Goal: Task Accomplishment & Management: Manage account settings

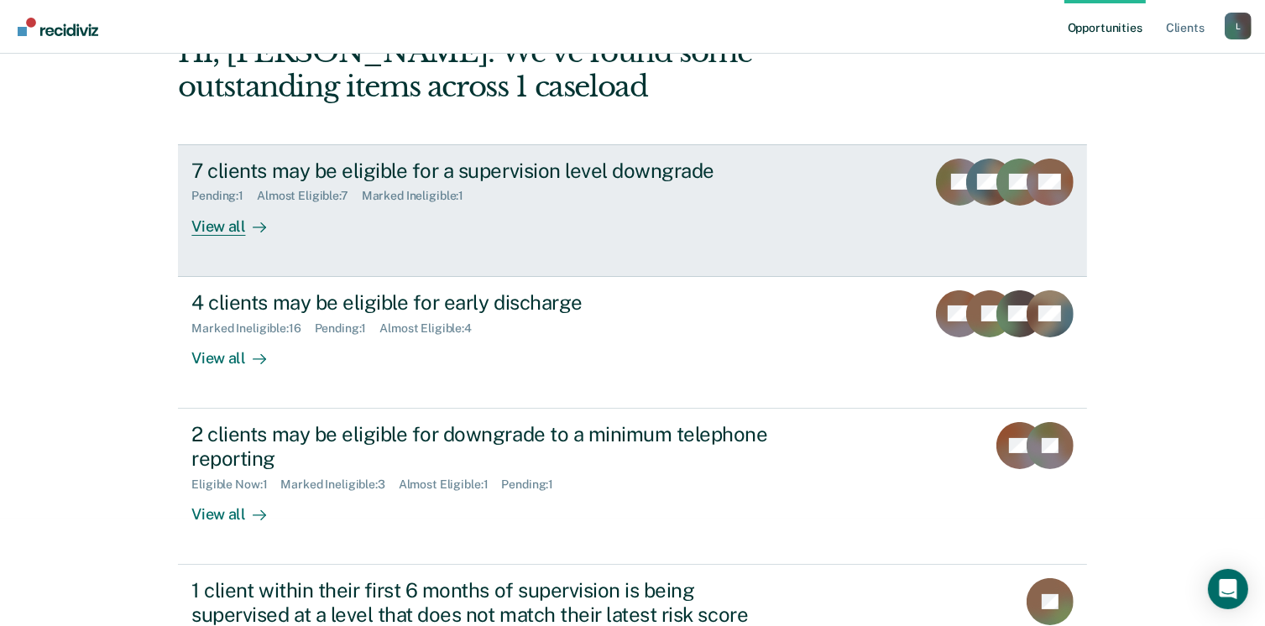
scroll to position [201, 0]
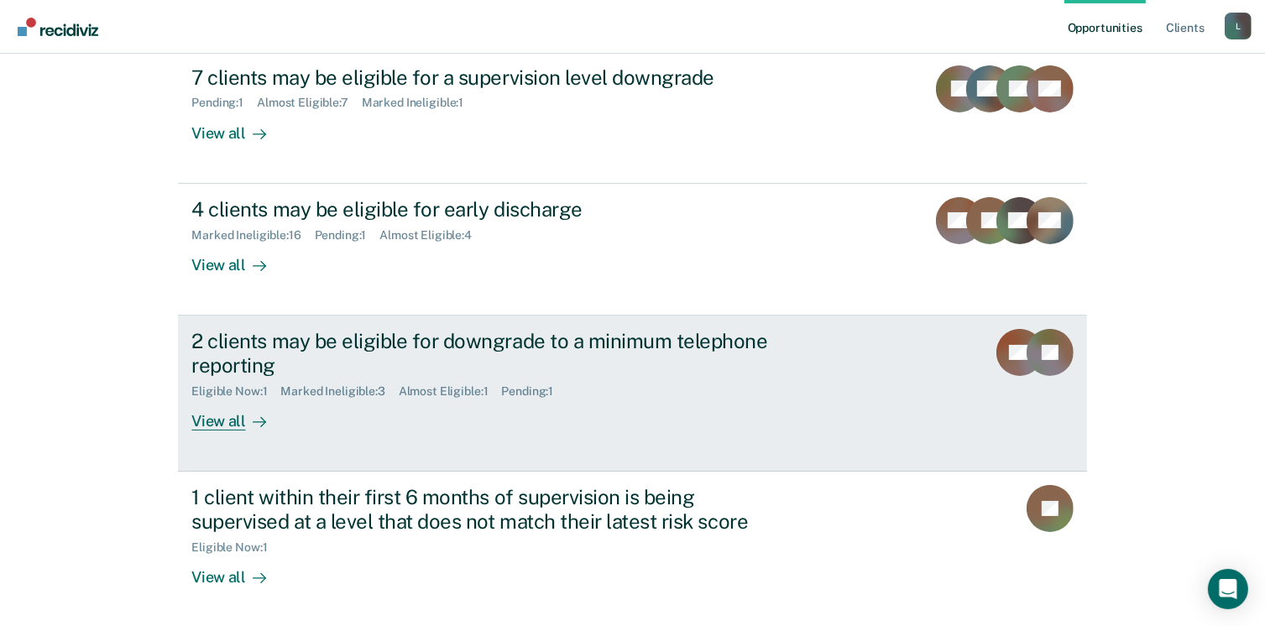
click at [220, 415] on div "View all" at bounding box center [238, 414] width 94 height 33
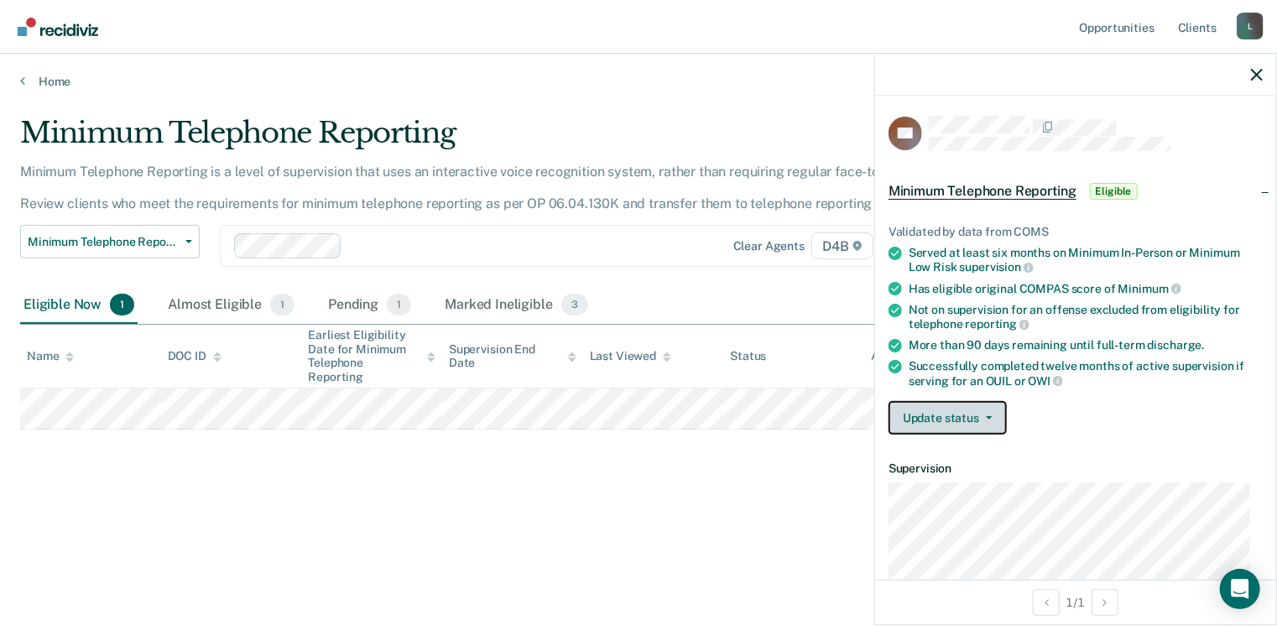
click at [966, 403] on button "Update status" at bounding box center [948, 418] width 118 height 34
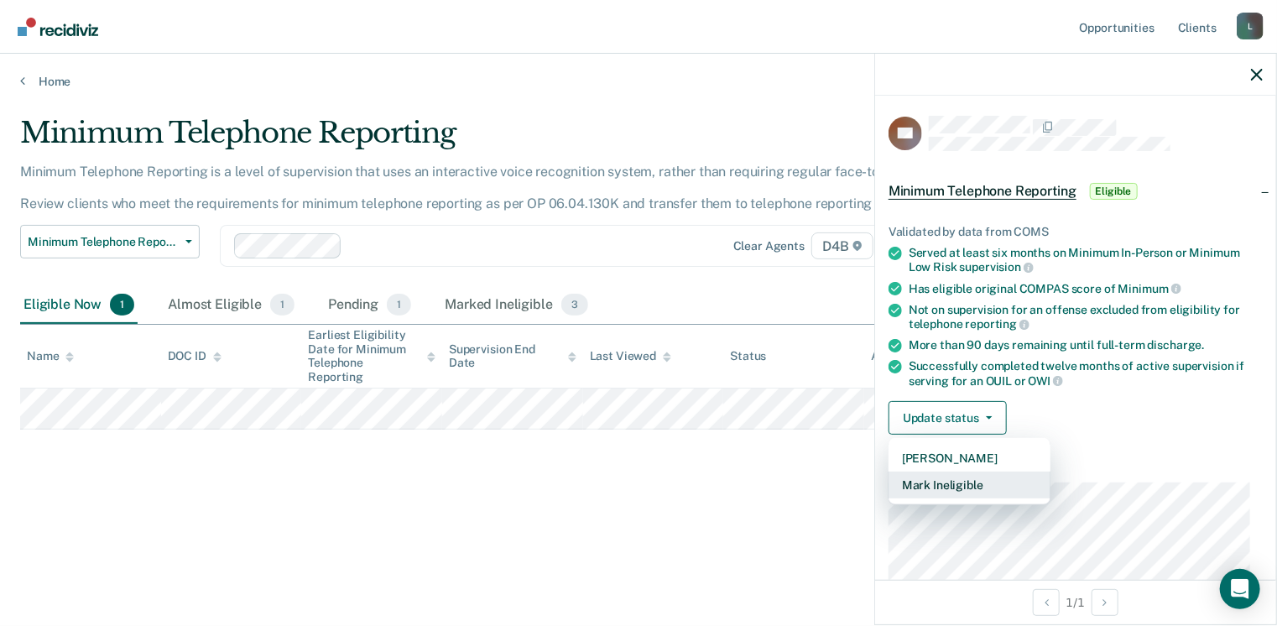
click at [942, 475] on button "Mark Ineligible" at bounding box center [970, 485] width 162 height 27
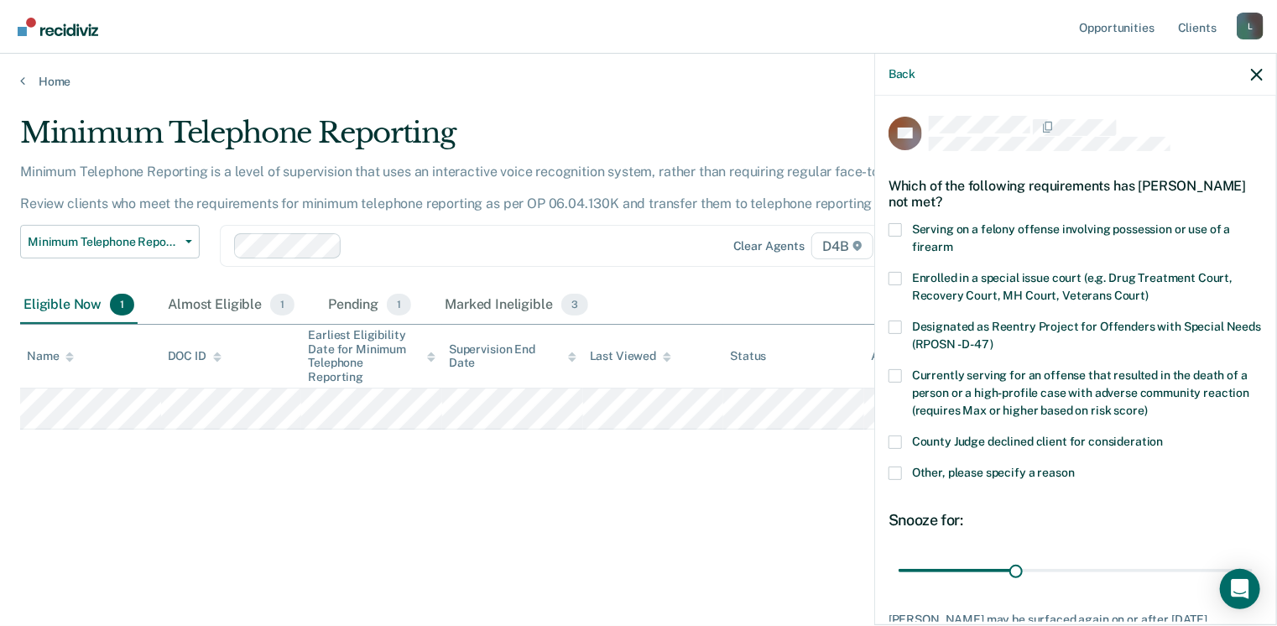
scroll to position [123, 0]
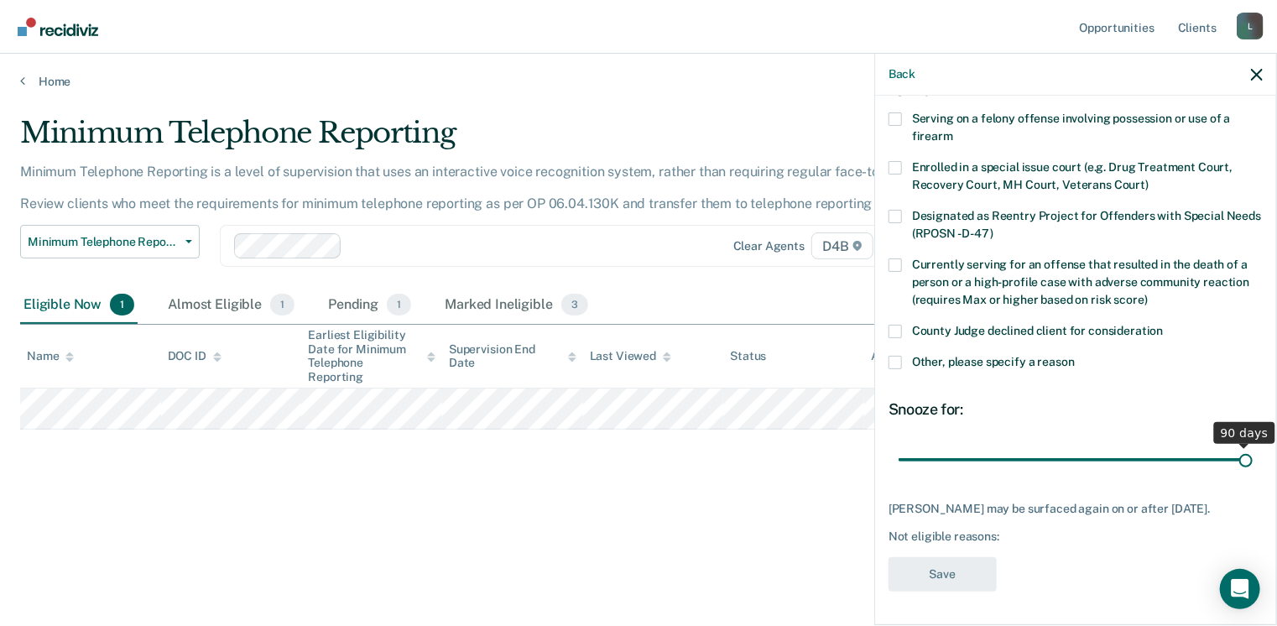
drag, startPoint x: 1010, startPoint y: 445, endPoint x: 1280, endPoint y: 453, distance: 269.5
type input "90"
click at [1253, 453] on input "range" at bounding box center [1076, 460] width 354 height 29
click at [898, 356] on span at bounding box center [895, 362] width 13 height 13
click at [1075, 356] on input "Other, please specify a reason" at bounding box center [1075, 356] width 0 height 0
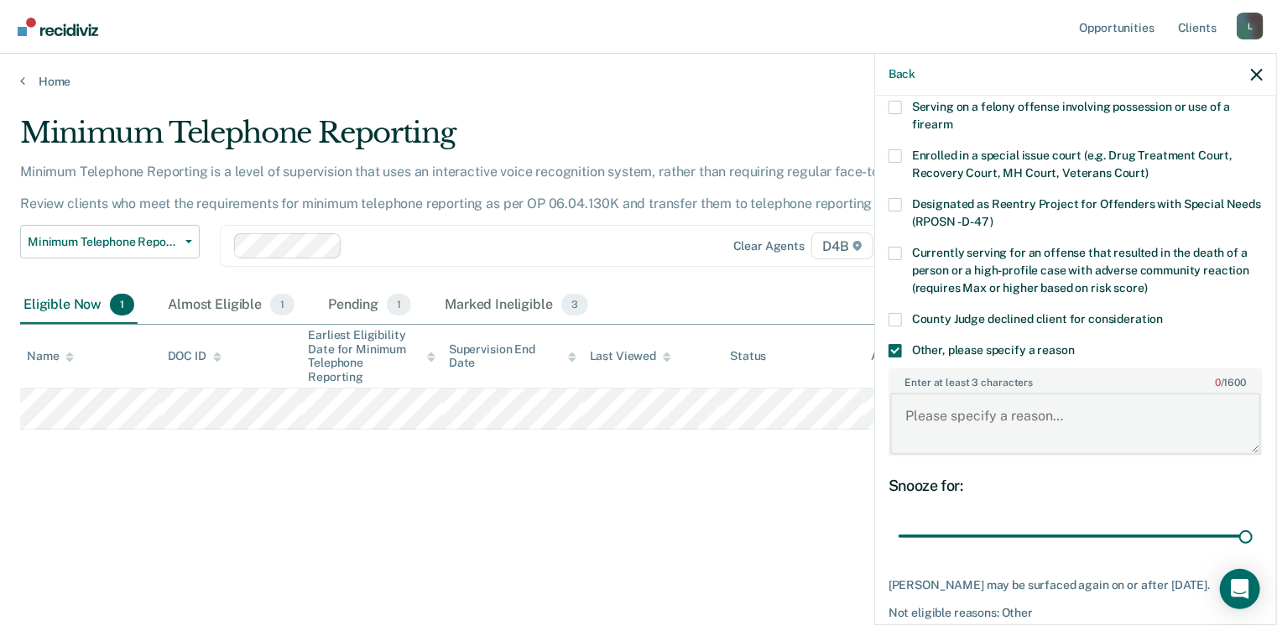
click at [922, 423] on textarea "Enter at least 3 characters 0 / 1600" at bounding box center [1075, 424] width 371 height 62
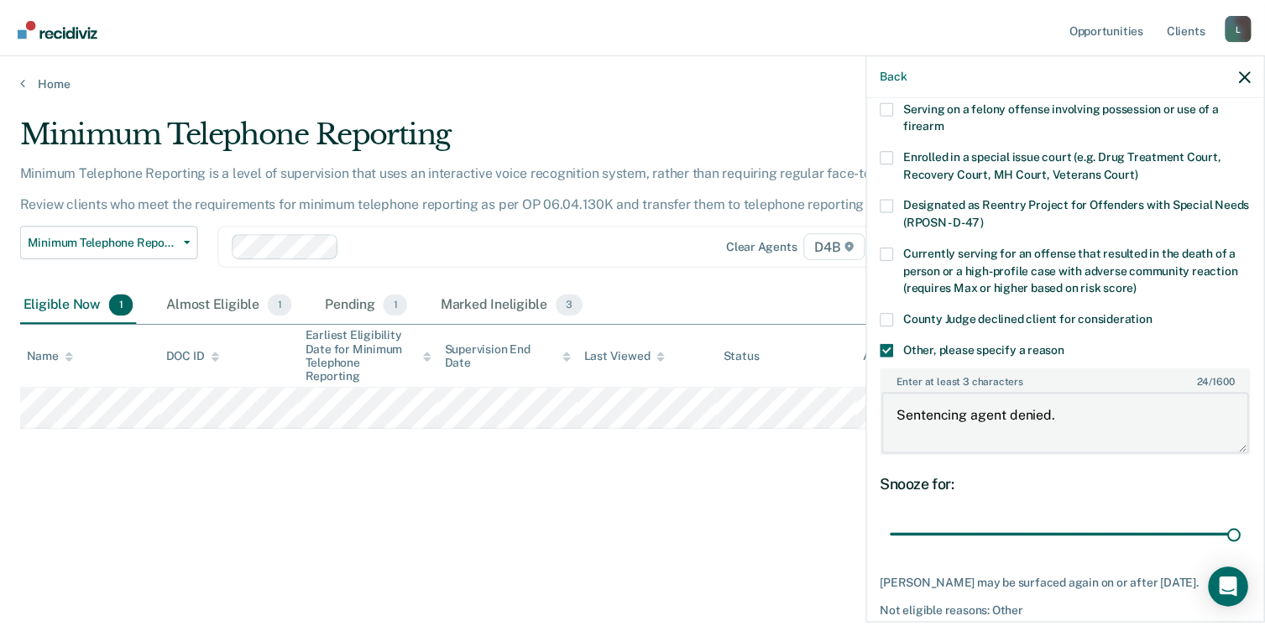
scroll to position [209, 0]
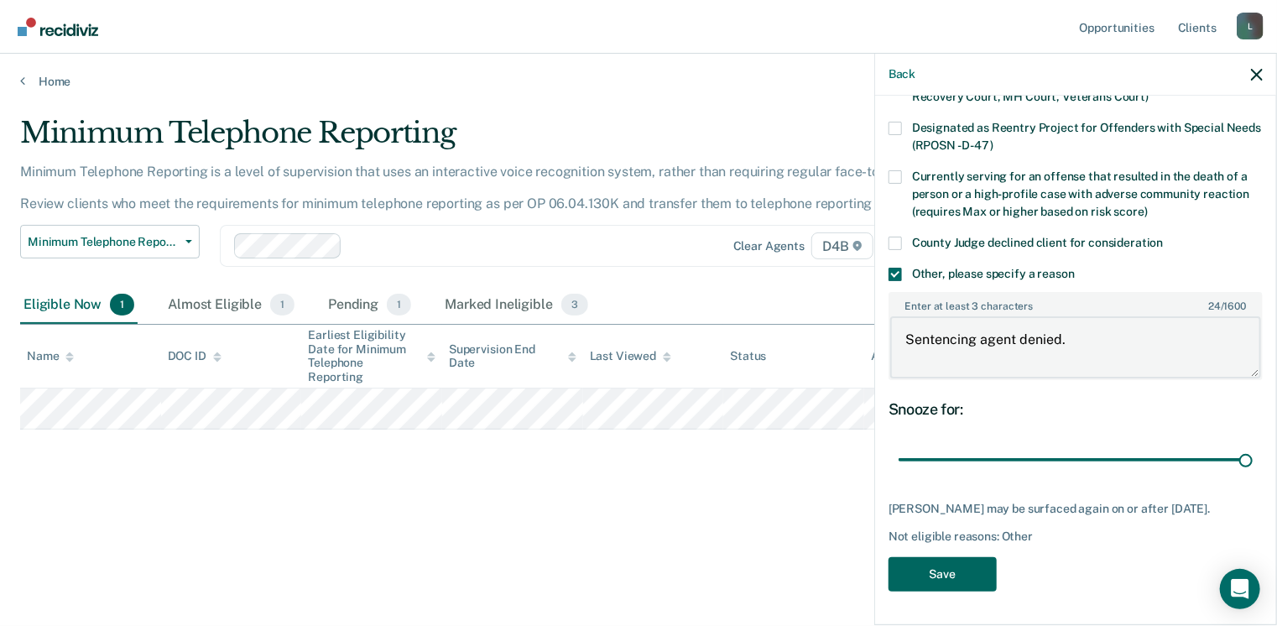
type textarea "Sentencing agent denied."
click at [926, 569] on button "Save" at bounding box center [943, 574] width 108 height 34
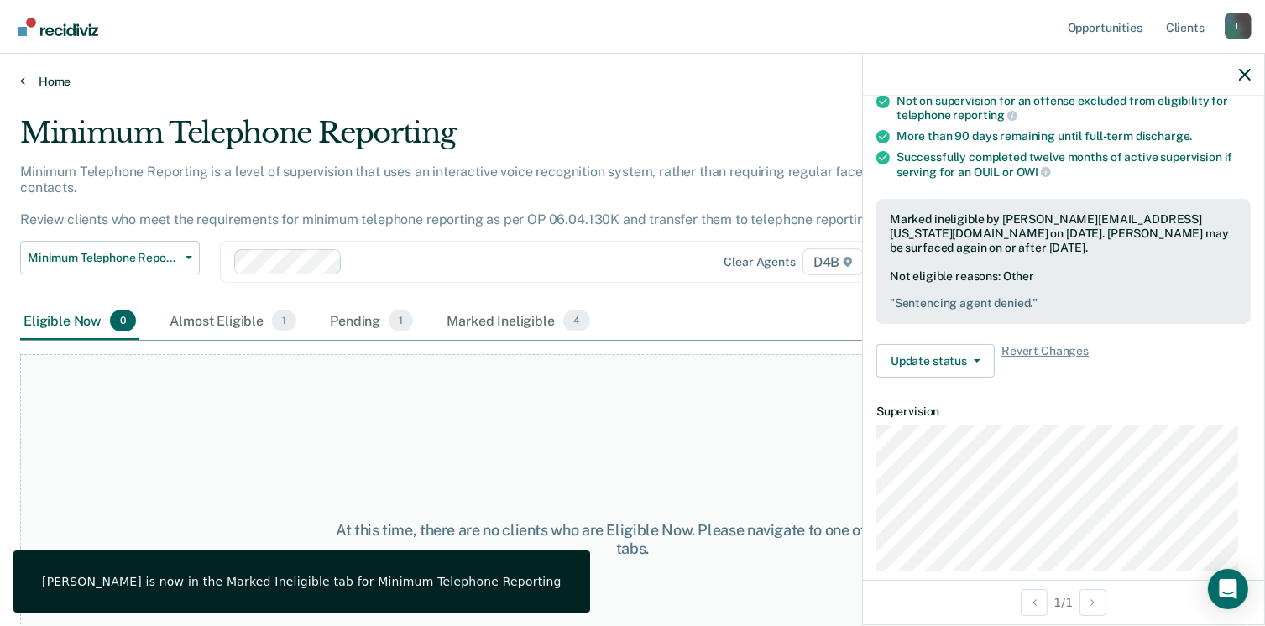
click at [65, 81] on link "Home" at bounding box center [632, 81] width 1224 height 15
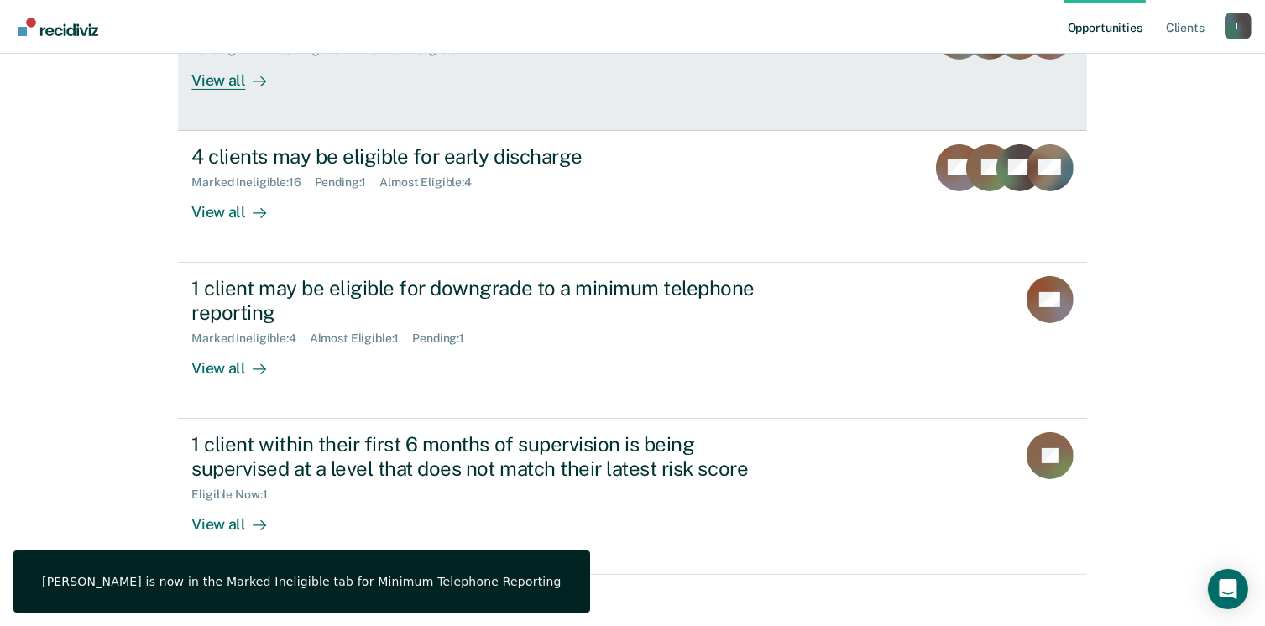
scroll to position [268, 0]
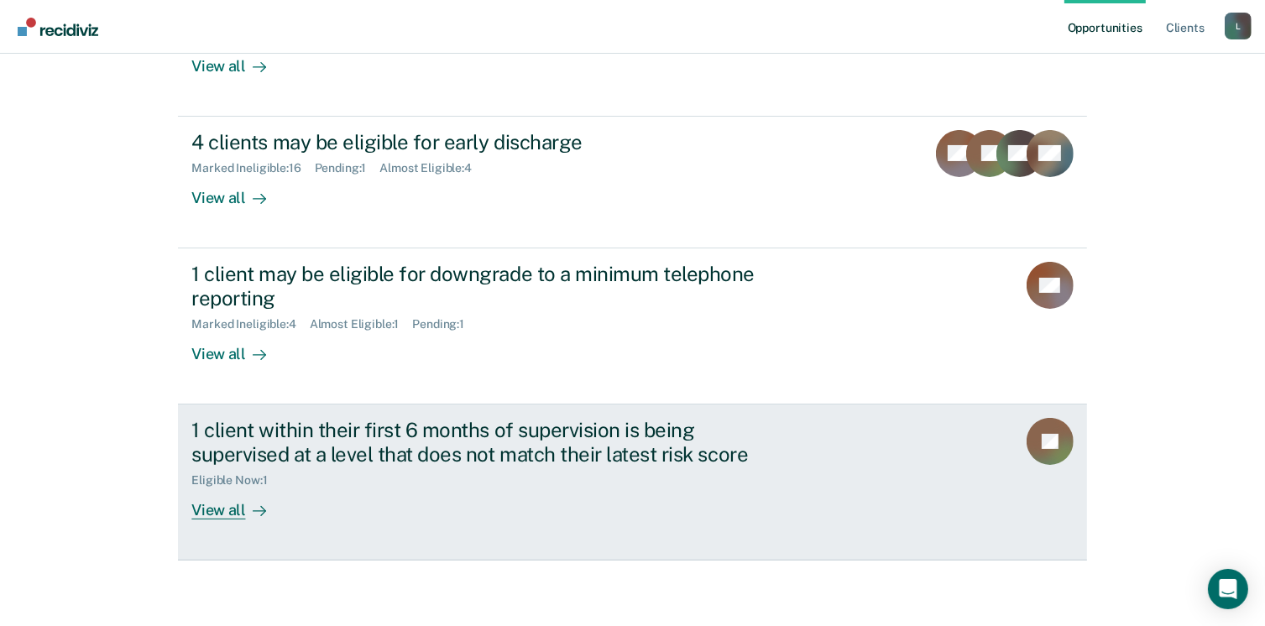
click at [235, 504] on div "View all" at bounding box center [238, 503] width 94 height 33
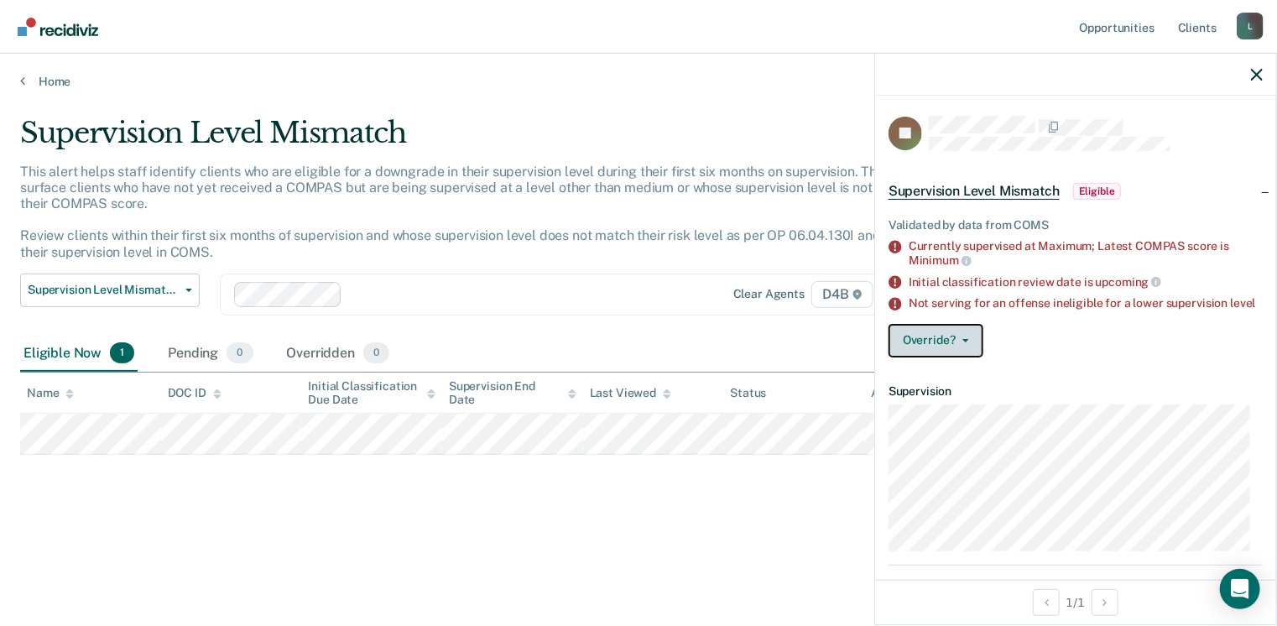
click at [937, 358] on button "Override?" at bounding box center [936, 341] width 95 height 34
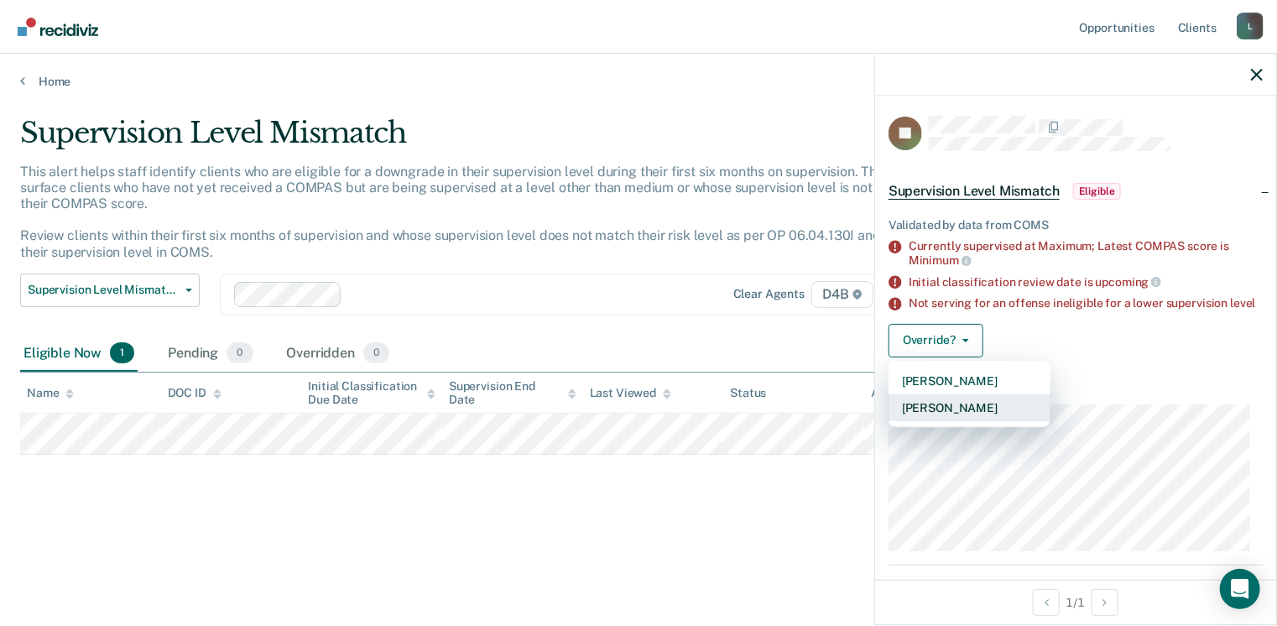
click at [924, 420] on button "[PERSON_NAME]" at bounding box center [970, 407] width 162 height 27
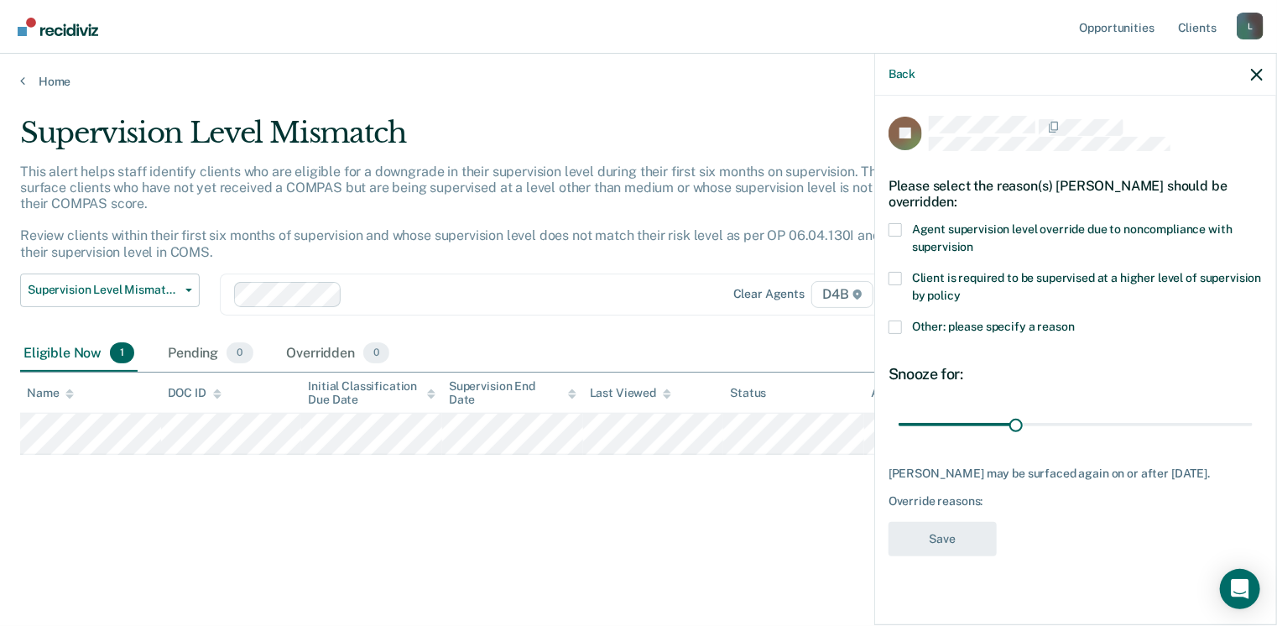
click at [903, 231] on label "Agent supervision level override due to noncompliance with supervision" at bounding box center [1076, 240] width 374 height 35
click at [973, 241] on input "Agent supervision level override due to noncompliance with supervision" at bounding box center [973, 241] width 0 height 0
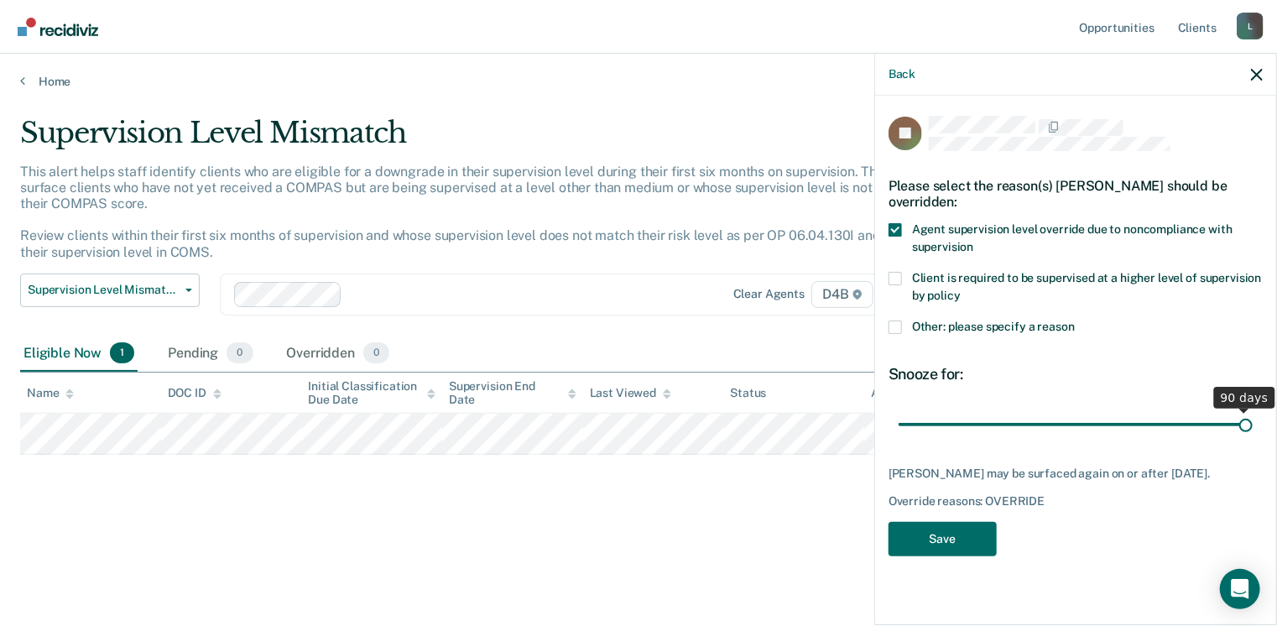
drag, startPoint x: 1016, startPoint y: 419, endPoint x: 1282, endPoint y: 434, distance: 266.5
type input "90"
click at [1253, 434] on input "range" at bounding box center [1076, 424] width 354 height 29
click at [949, 550] on button "Save" at bounding box center [943, 539] width 108 height 34
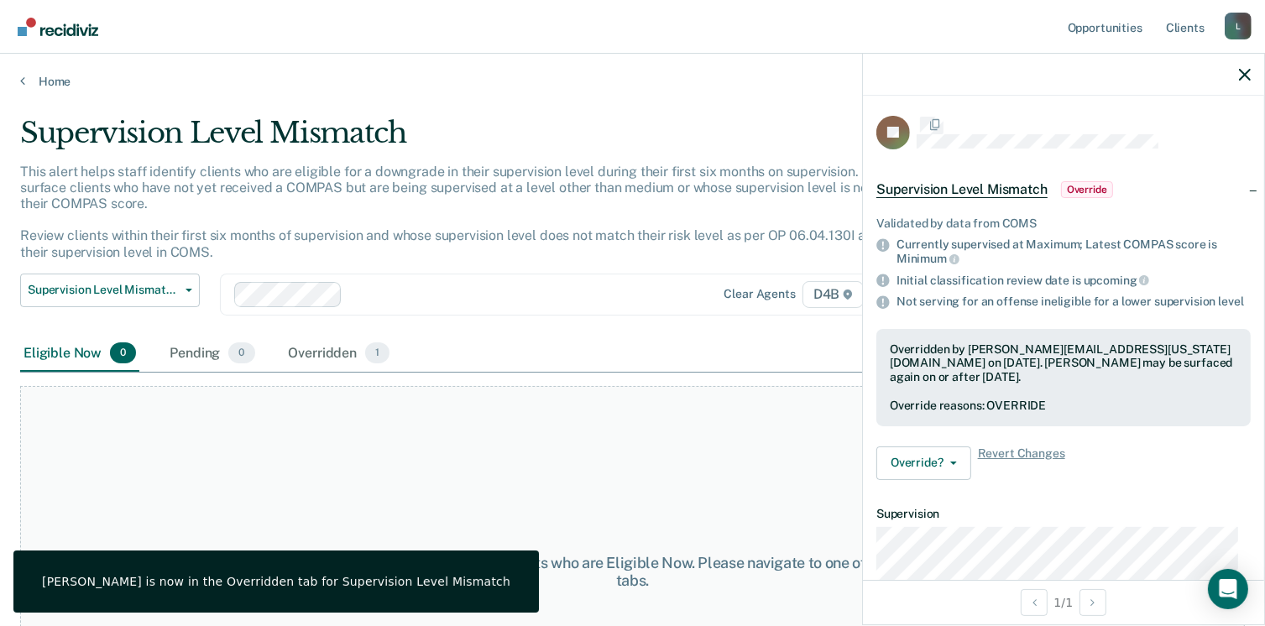
click at [540, 470] on div "At this time, there are no clients who are Eligible Now. Please navigate to one…" at bounding box center [632, 571] width 1224 height 371
click at [60, 85] on link "Home" at bounding box center [632, 81] width 1224 height 15
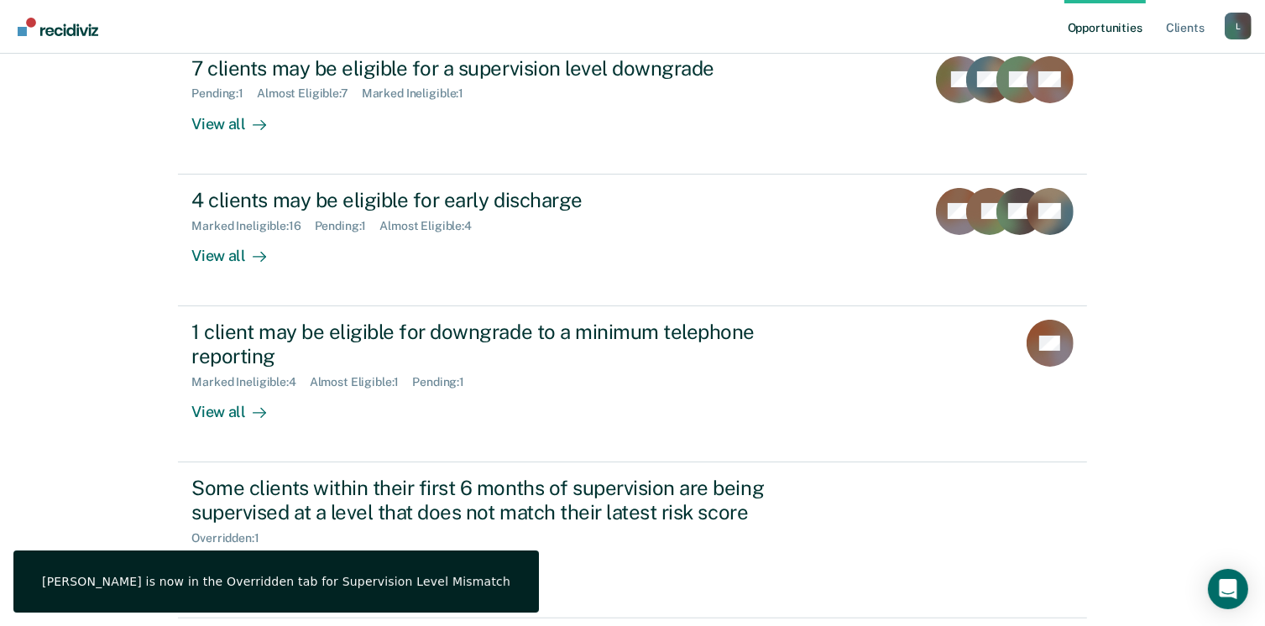
scroll to position [211, 0]
